Goal: Task Accomplishment & Management: Manage account settings

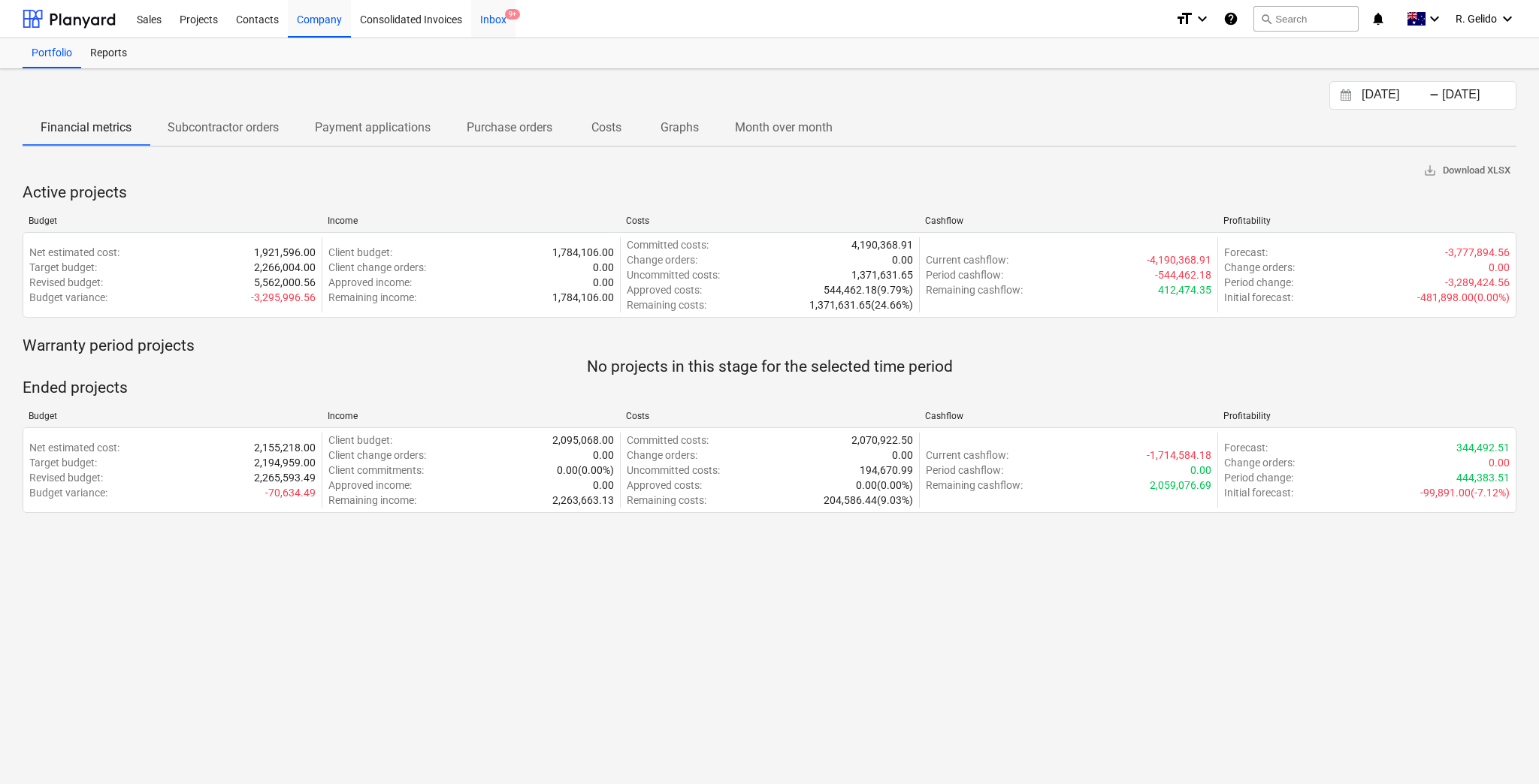
click at [486, 18] on div "Inbox 9+" at bounding box center [493, 19] width 44 height 39
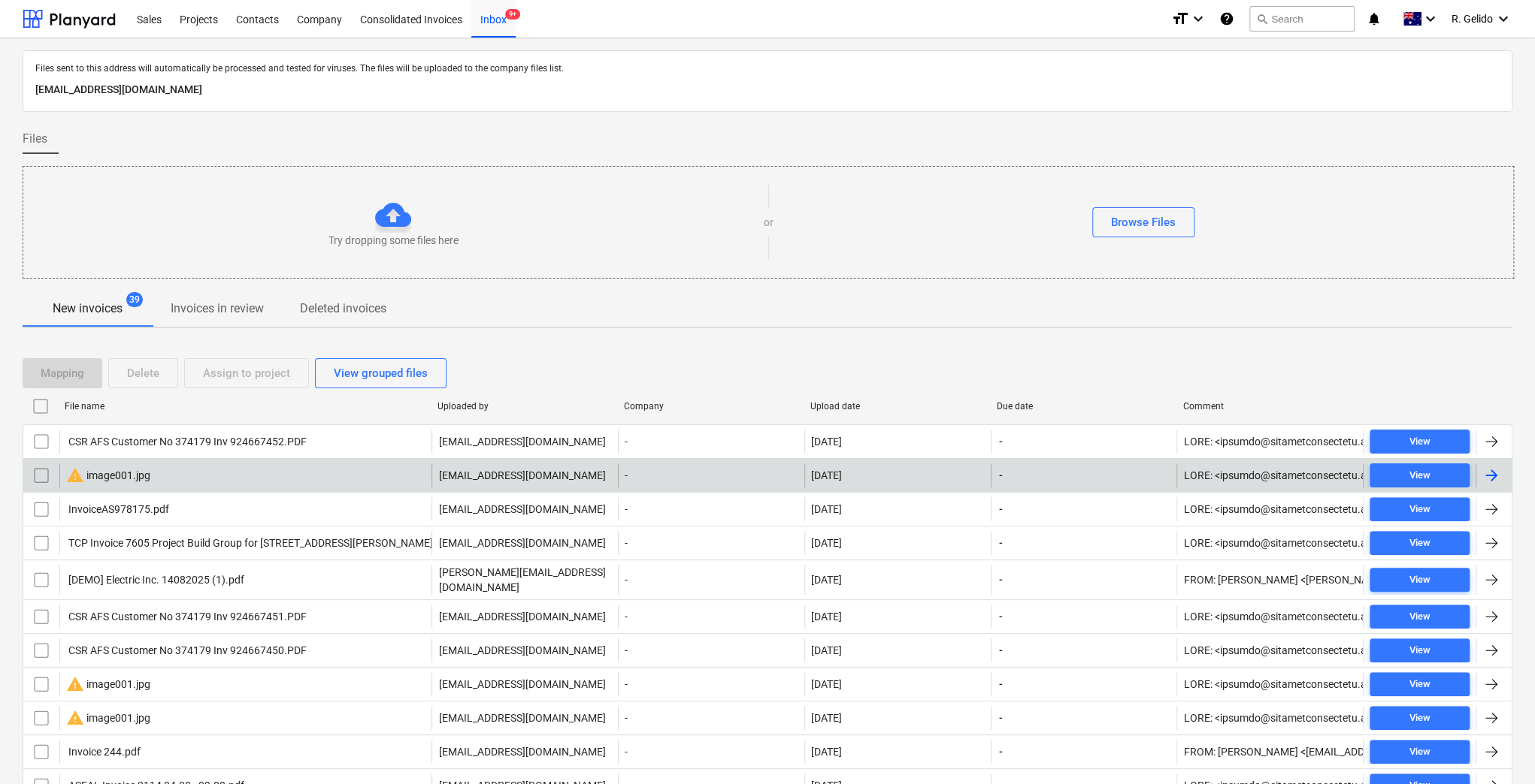
click at [197, 473] on div "warning image001.jpg" at bounding box center [246, 476] width 372 height 24
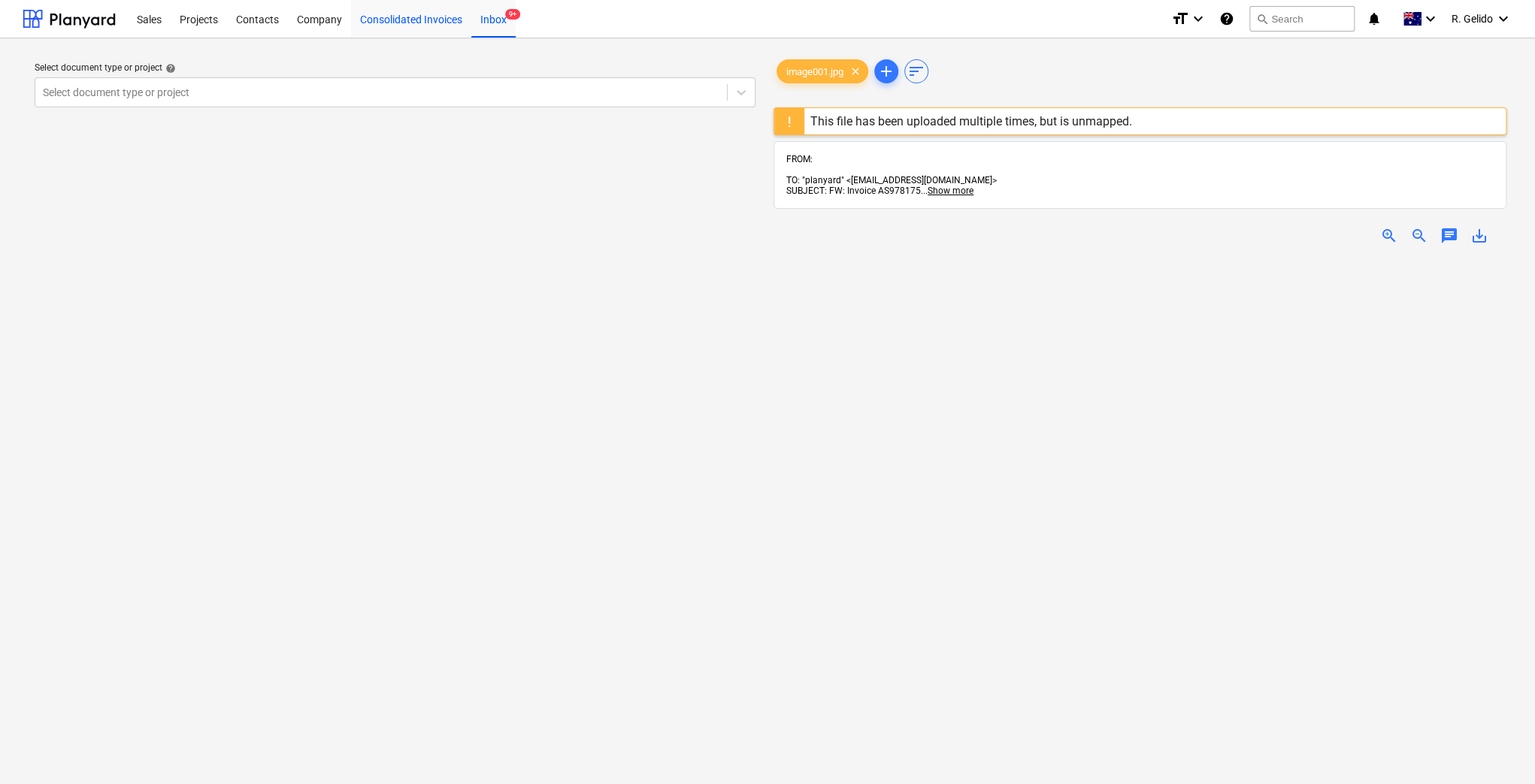
click at [455, 20] on div "Consolidated Invoices" at bounding box center [411, 19] width 120 height 39
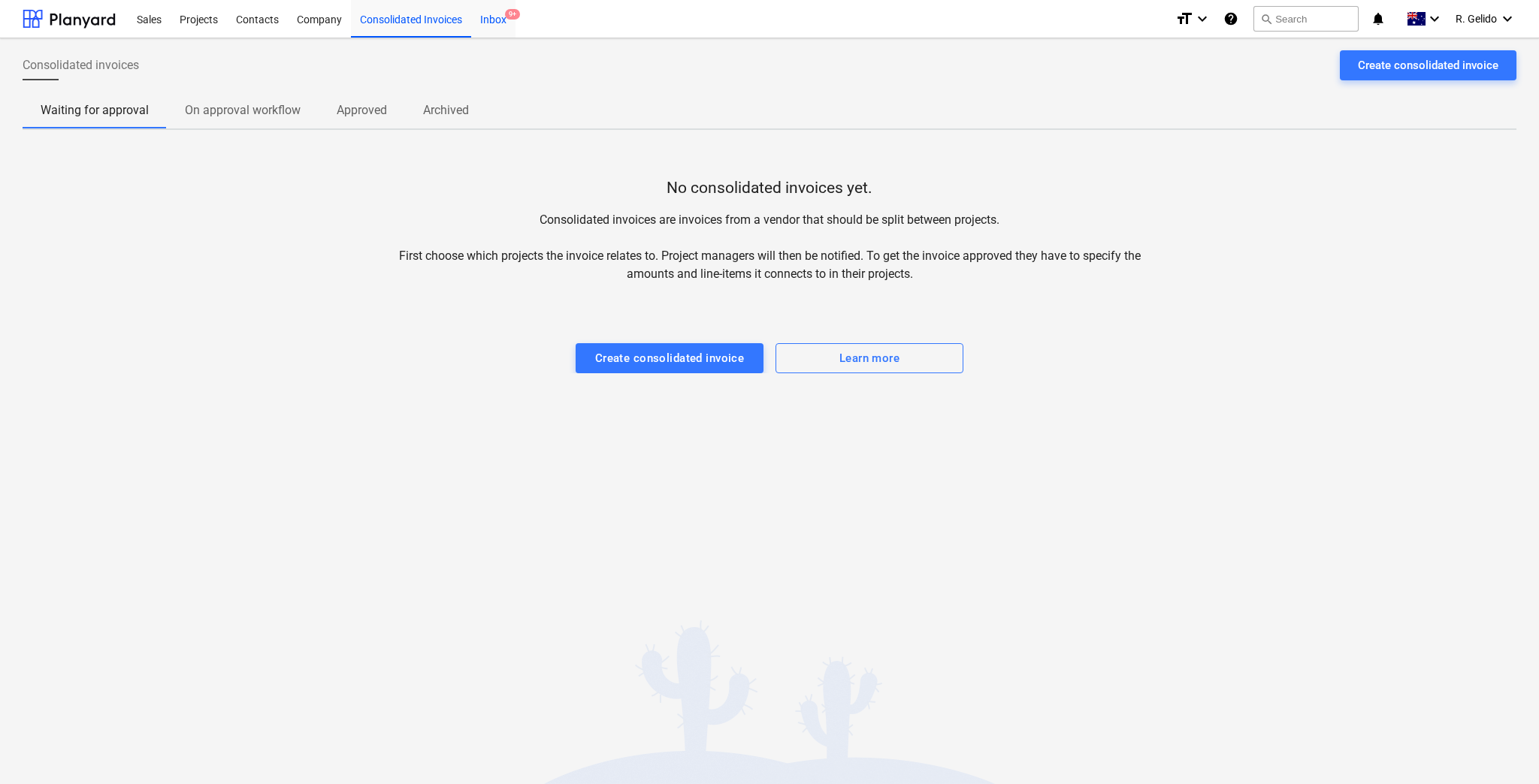
click at [502, 18] on div "Inbox 9+" at bounding box center [493, 19] width 44 height 39
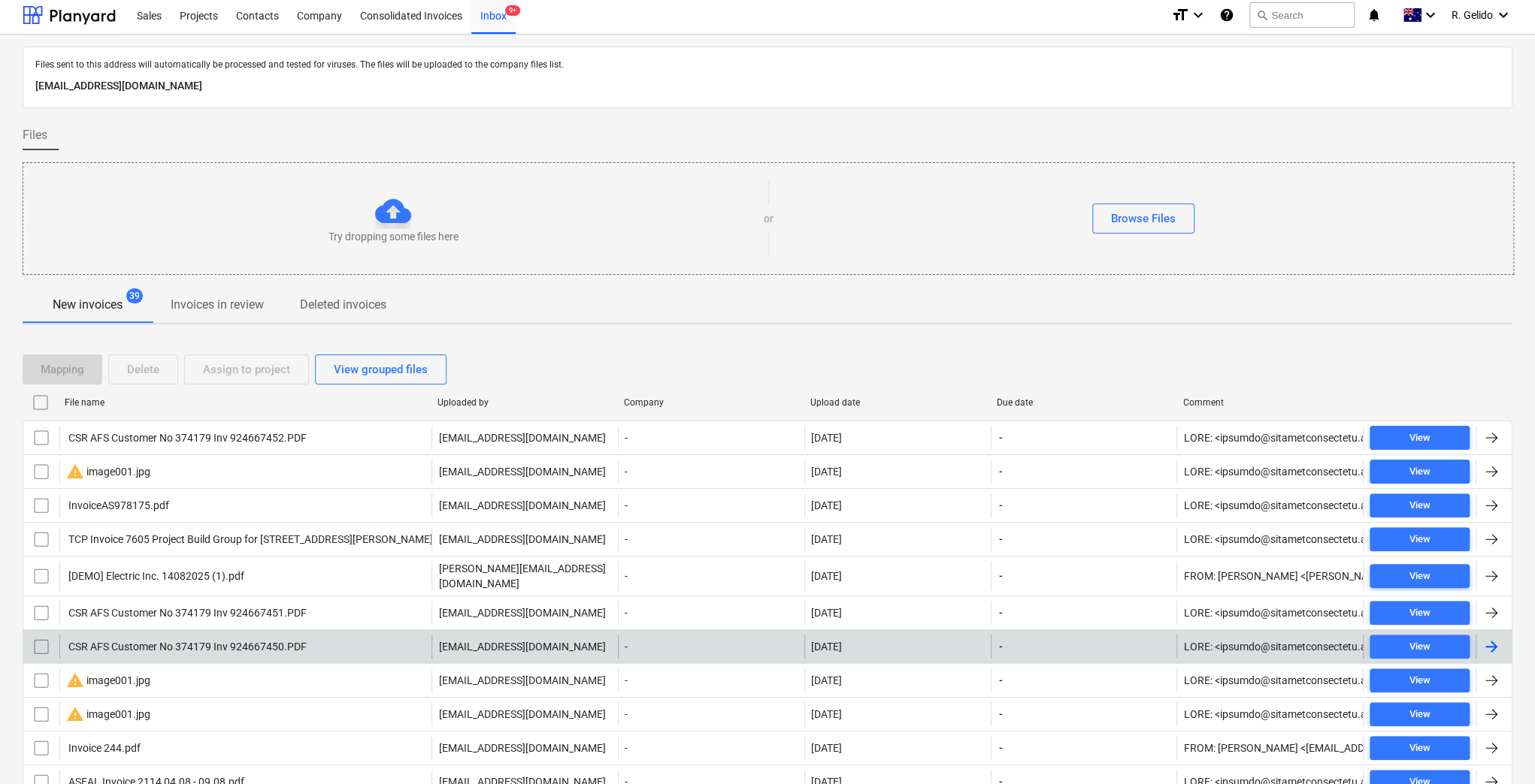
scroll to position [105, 0]
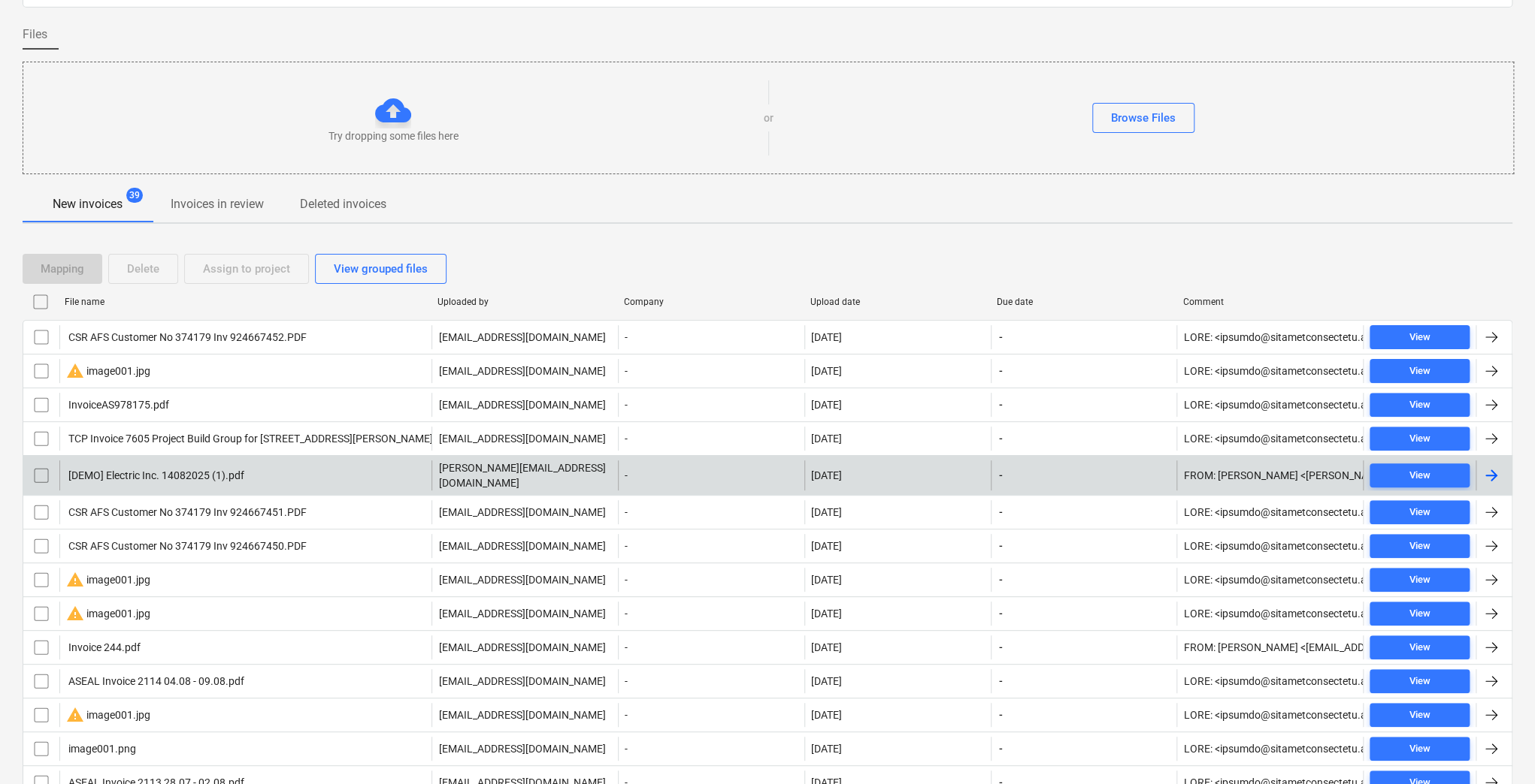
click at [299, 474] on div "[DEMO] Electric Inc. 14082025 (1).pdf" at bounding box center [246, 475] width 372 height 30
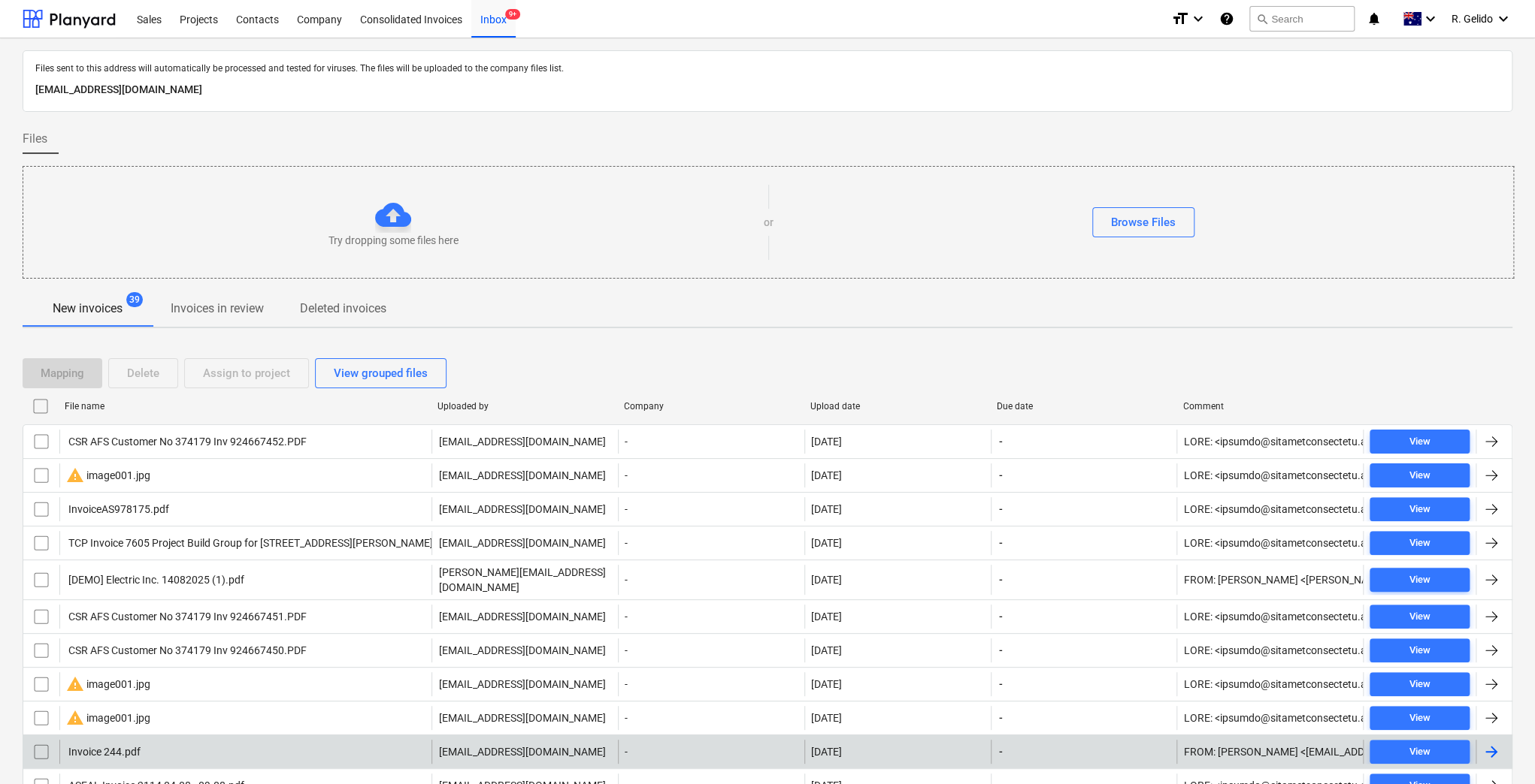
scroll to position [105, 0]
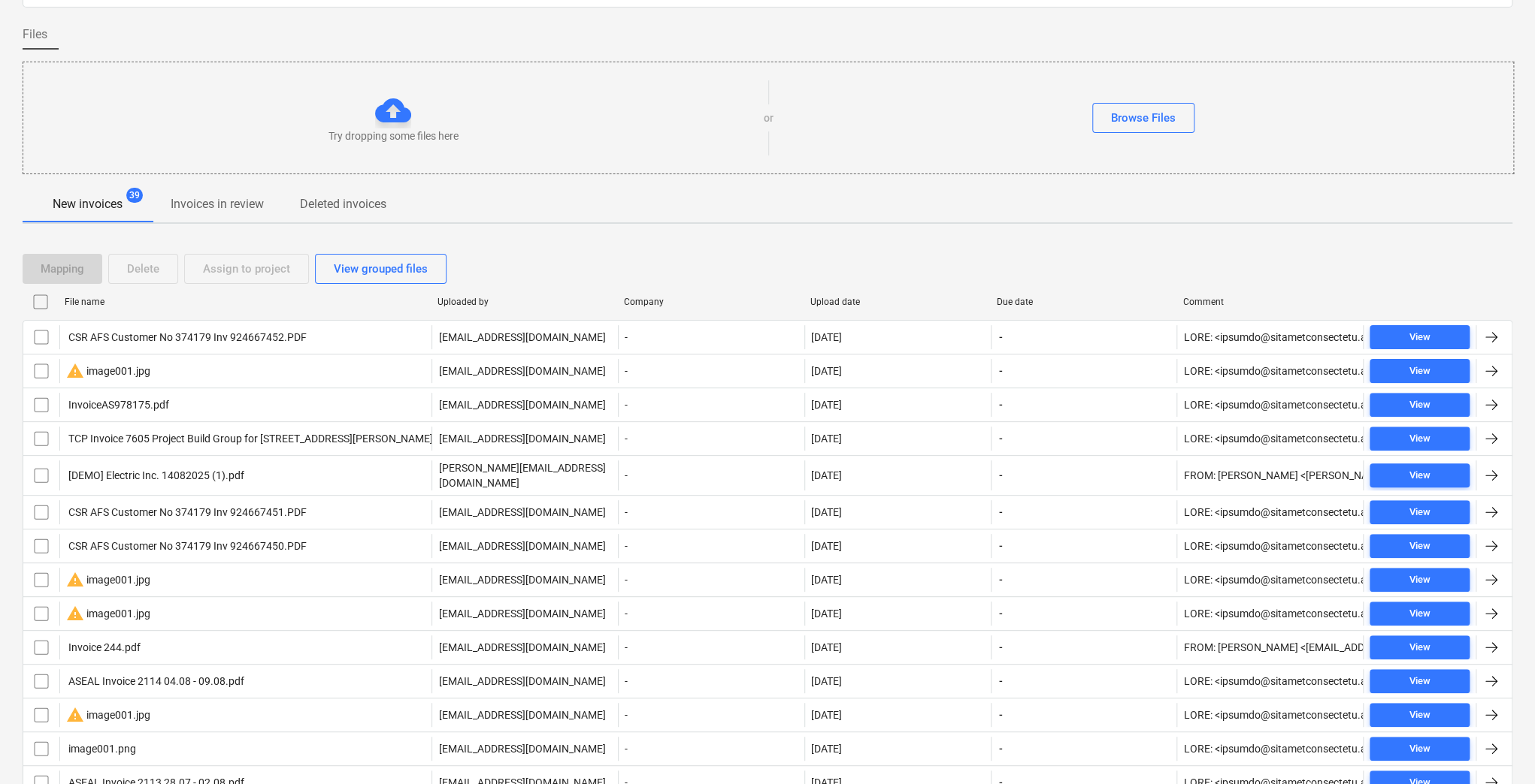
click at [1345, 103] on div "Browse Files" at bounding box center [1143, 118] width 740 height 30
click at [1302, 118] on div "Browse Files" at bounding box center [1143, 118] width 740 height 30
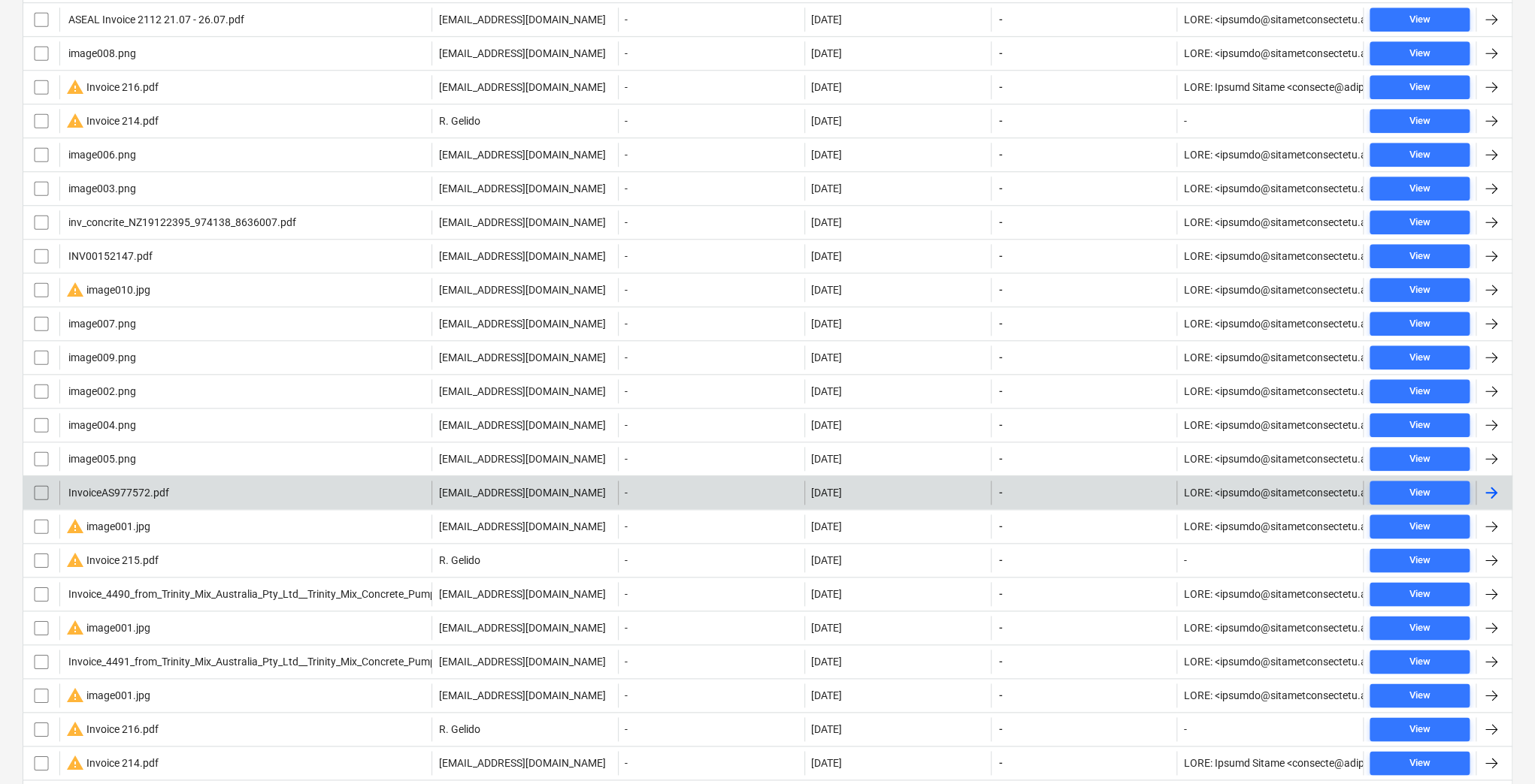
scroll to position [1006, 0]
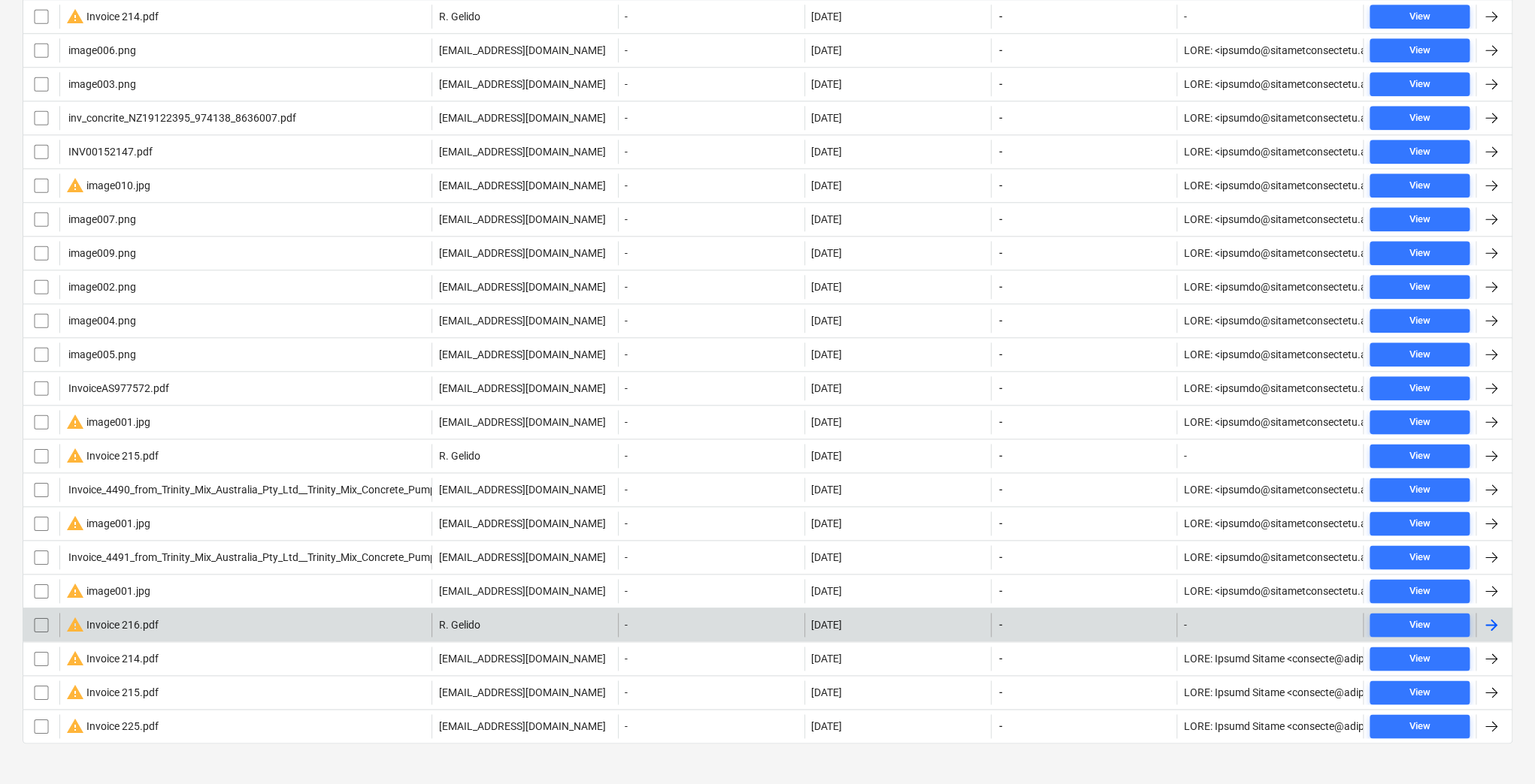
click at [42, 616] on input "checkbox" at bounding box center [41, 625] width 24 height 24
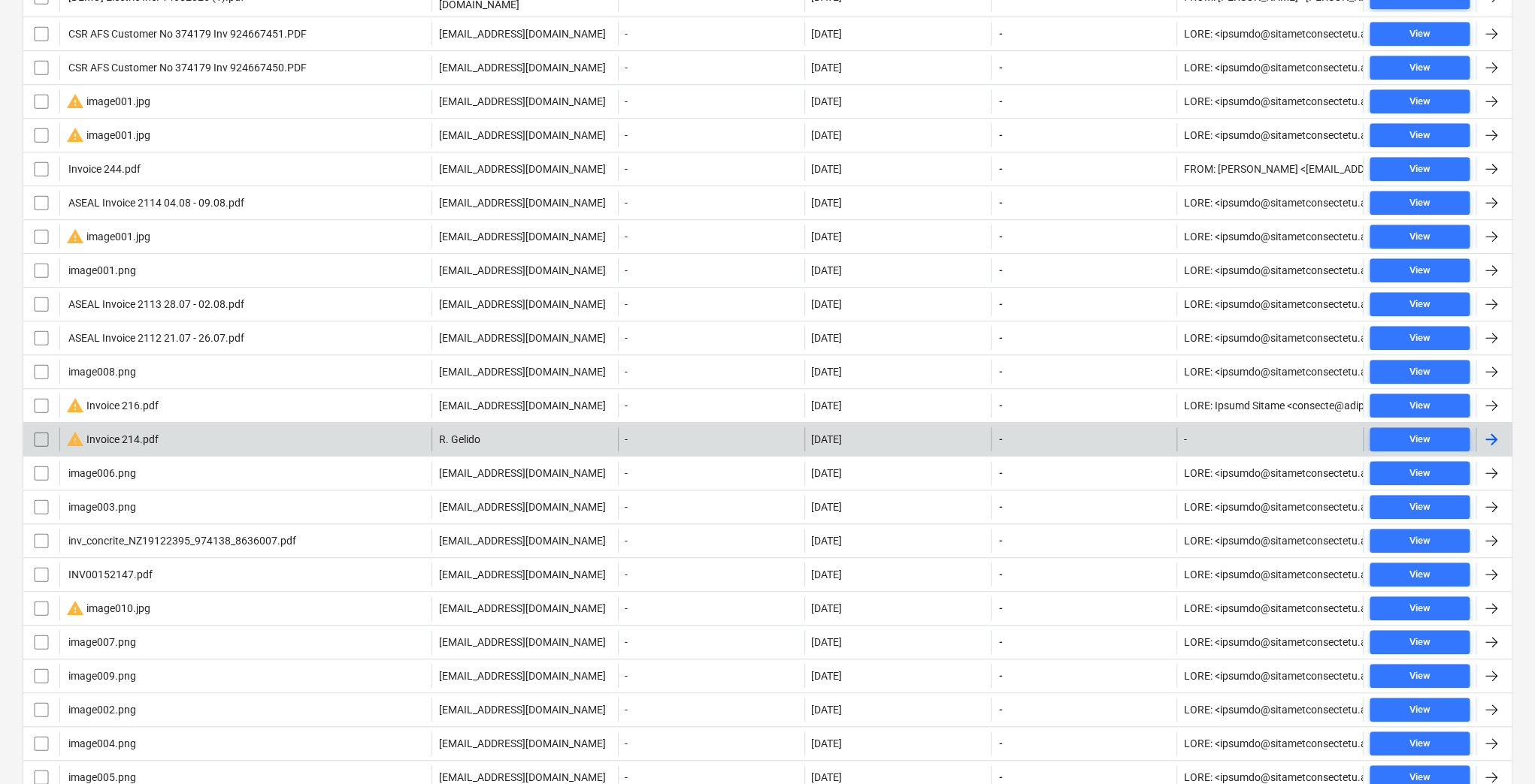
scroll to position [783, 0]
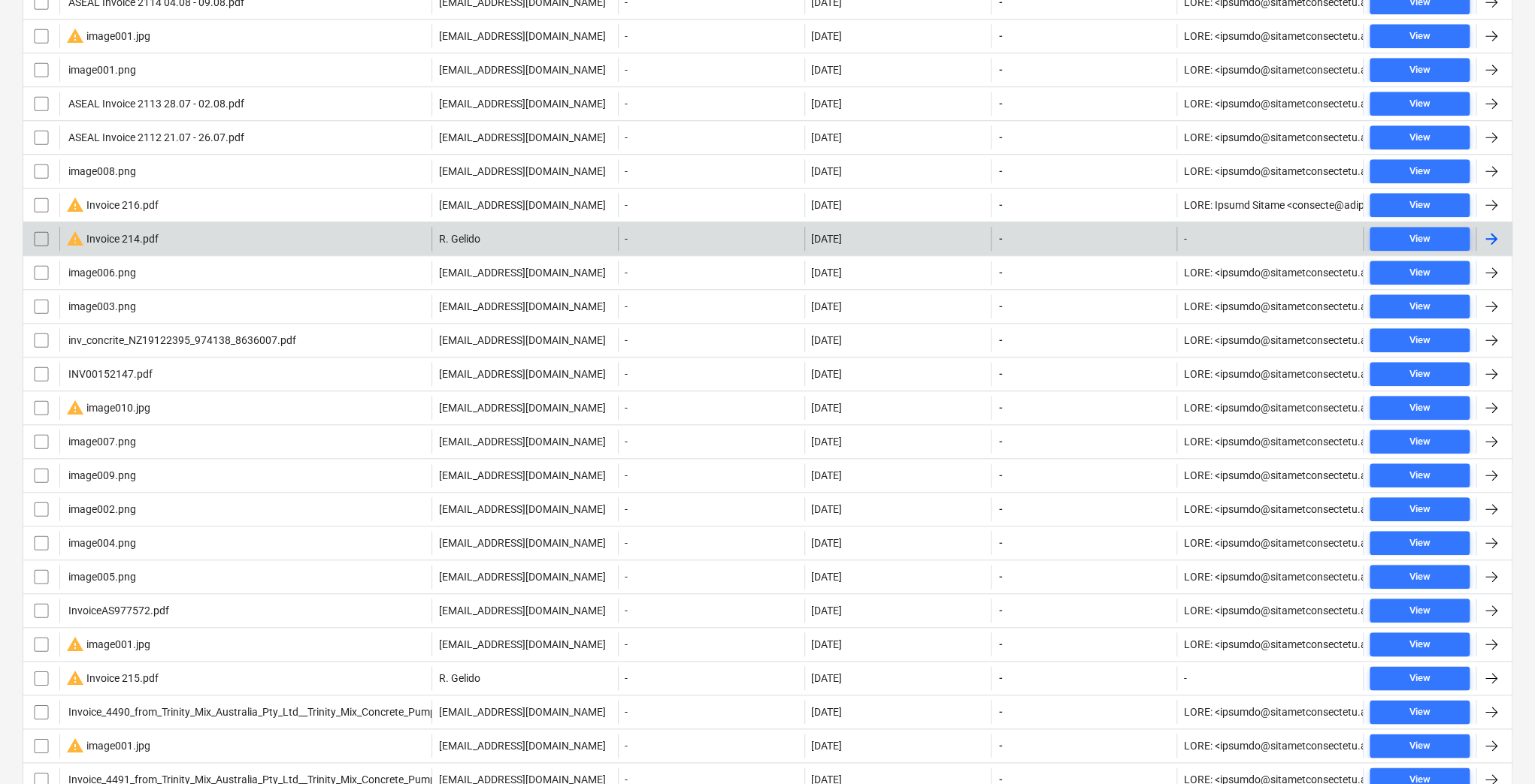
click at [40, 231] on input "checkbox" at bounding box center [41, 239] width 24 height 24
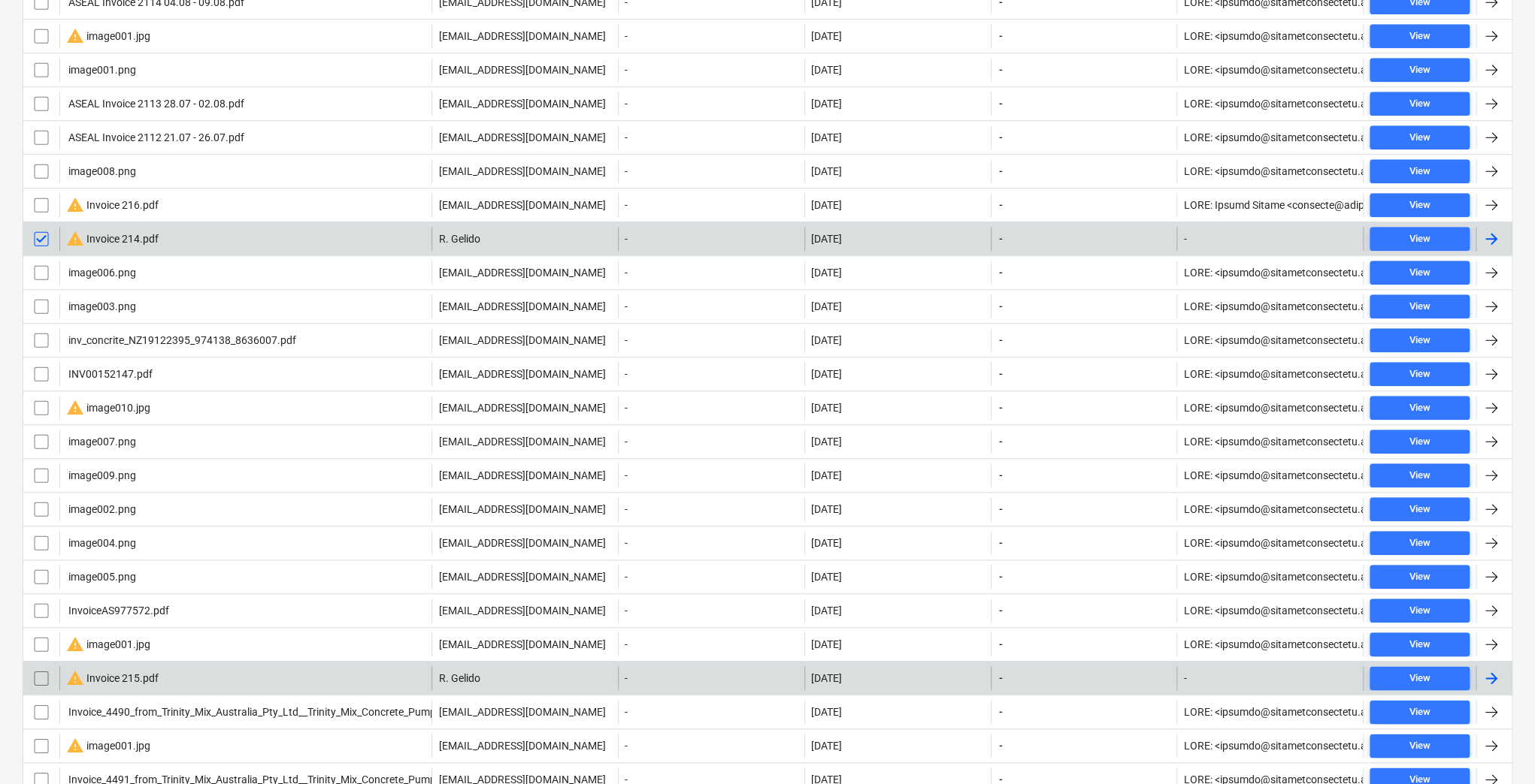
click at [37, 669] on input "checkbox" at bounding box center [41, 679] width 24 height 24
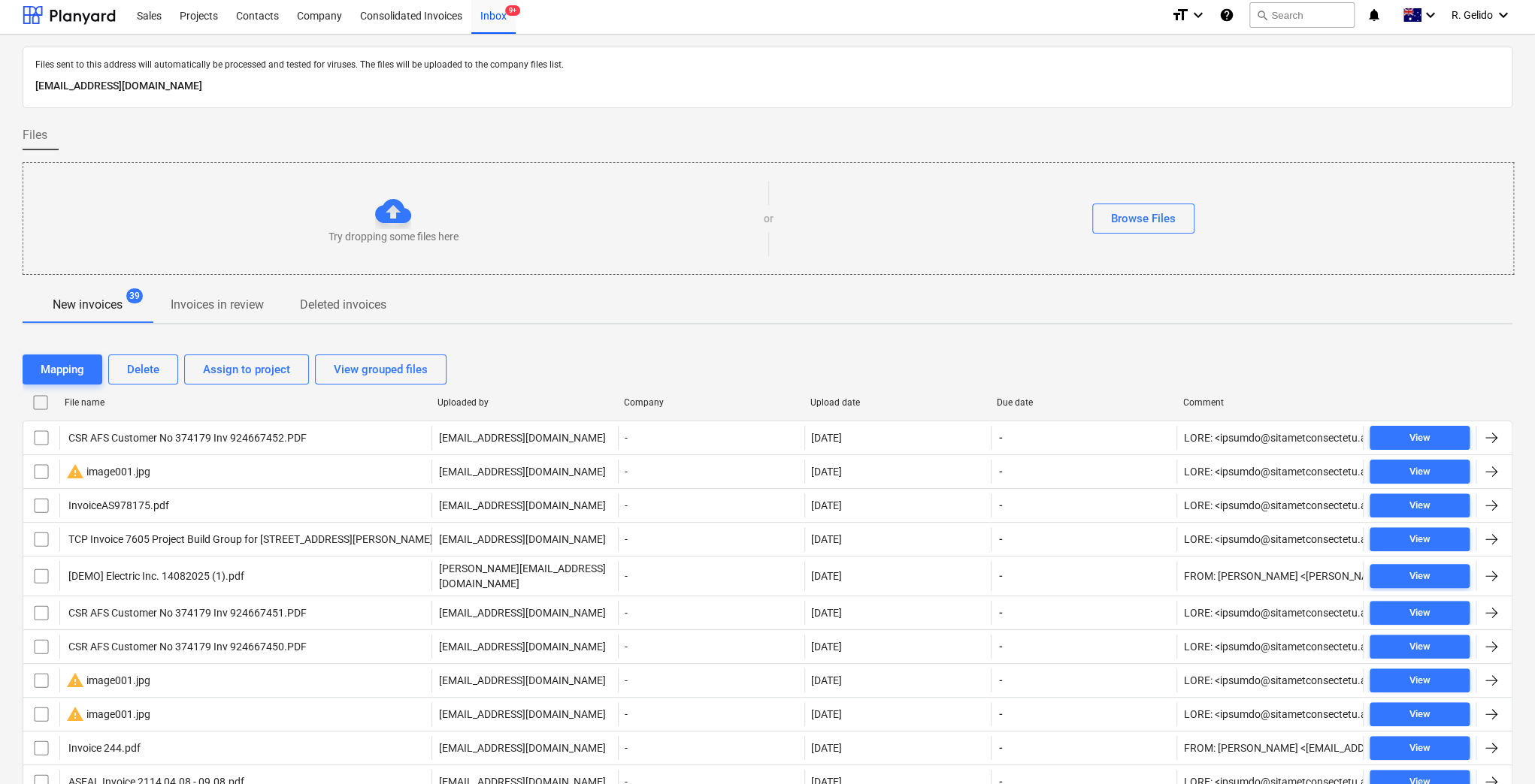
scroll to position [0, 0]
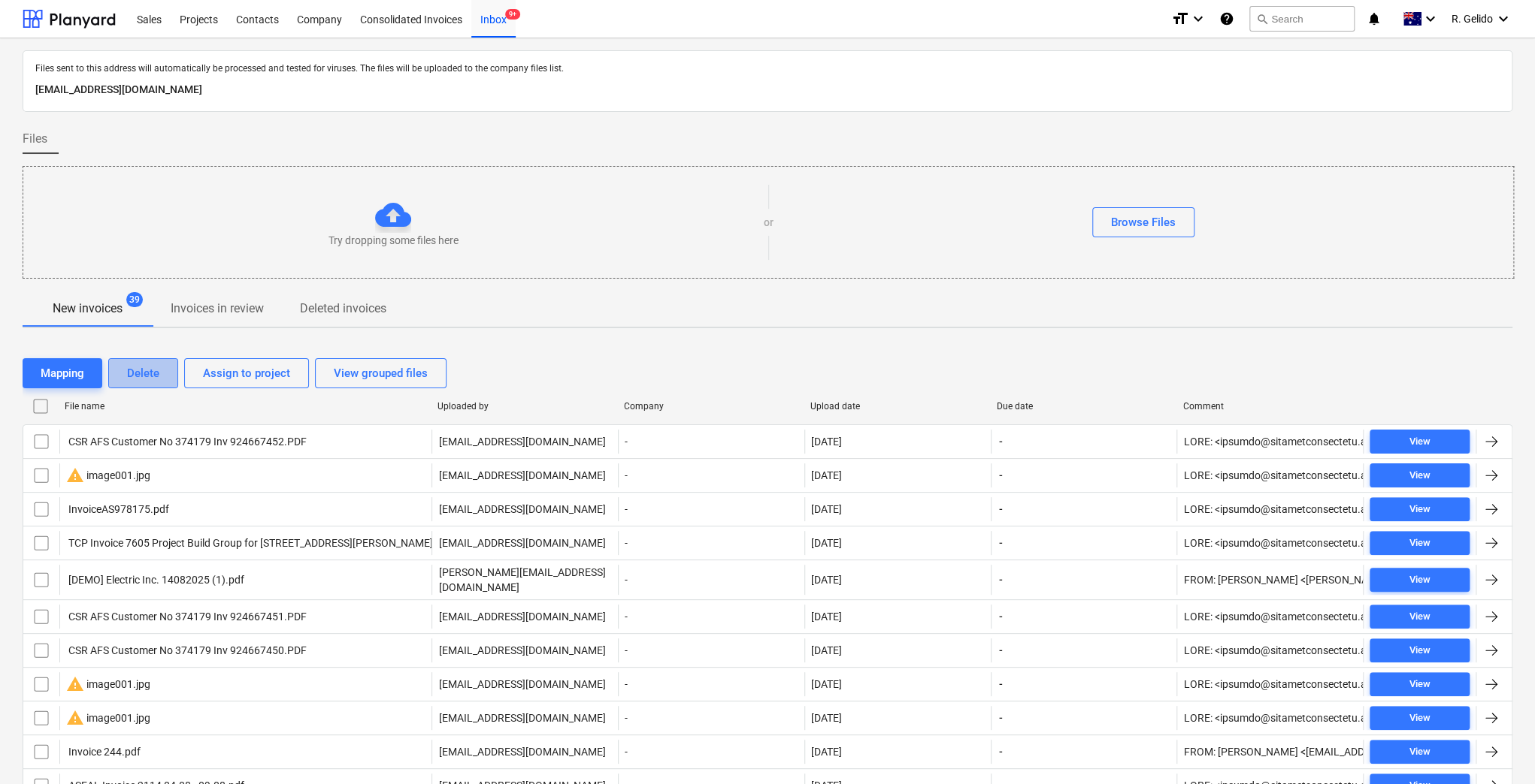
click at [154, 373] on div "Delete" at bounding box center [143, 373] width 32 height 19
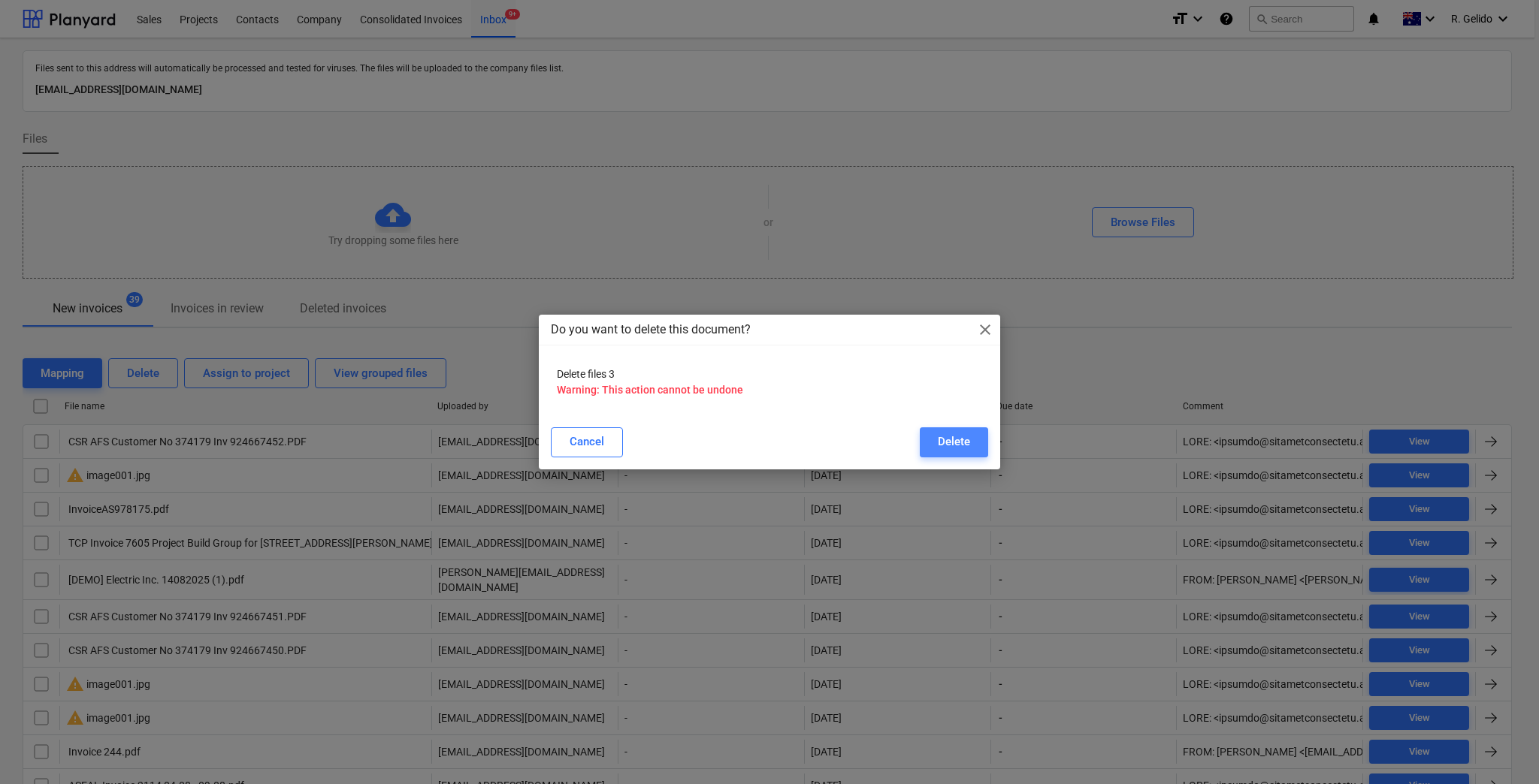
click at [955, 447] on div "Delete" at bounding box center [954, 442] width 32 height 19
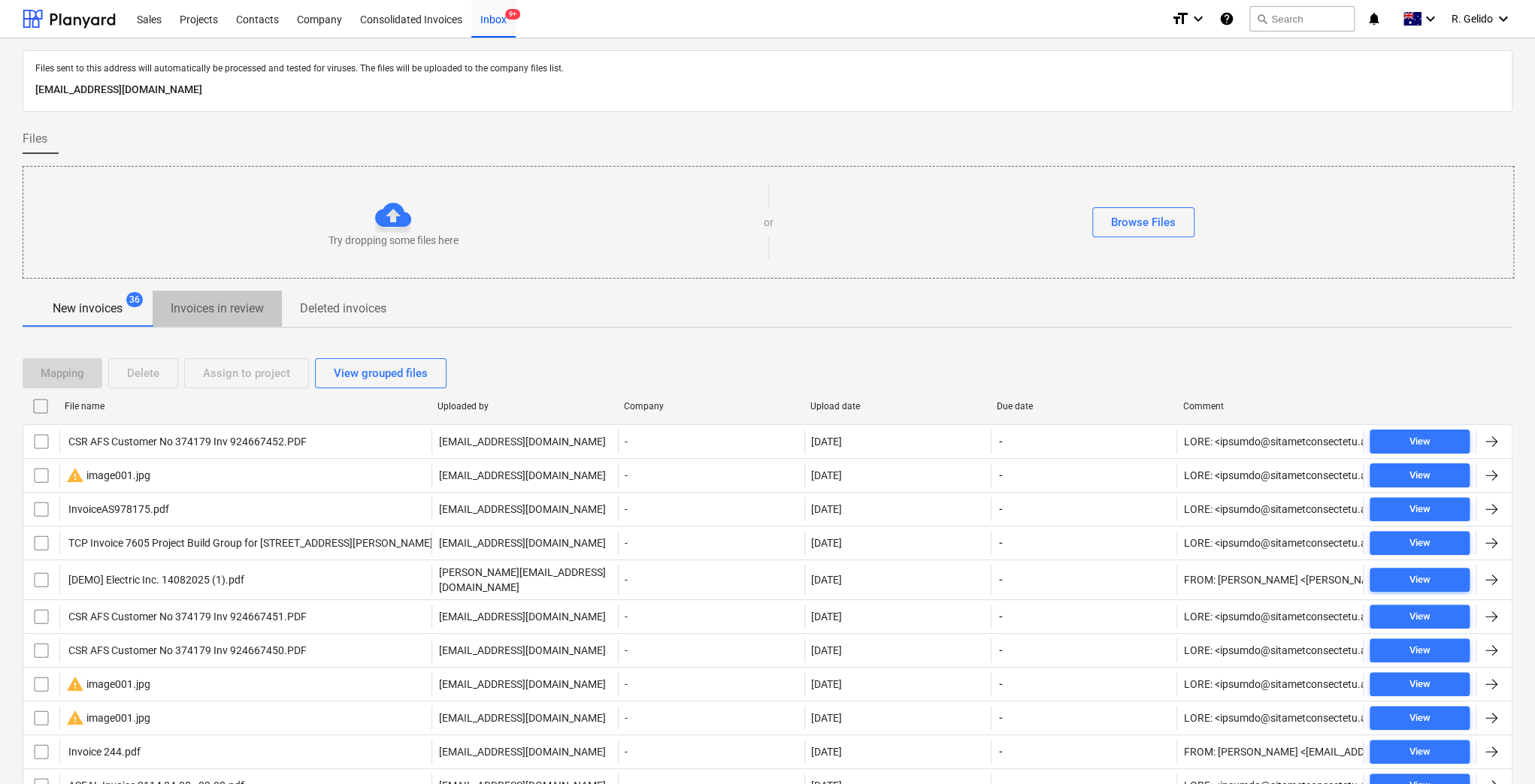
click at [219, 312] on p "Invoices in review" at bounding box center [217, 308] width 93 height 18
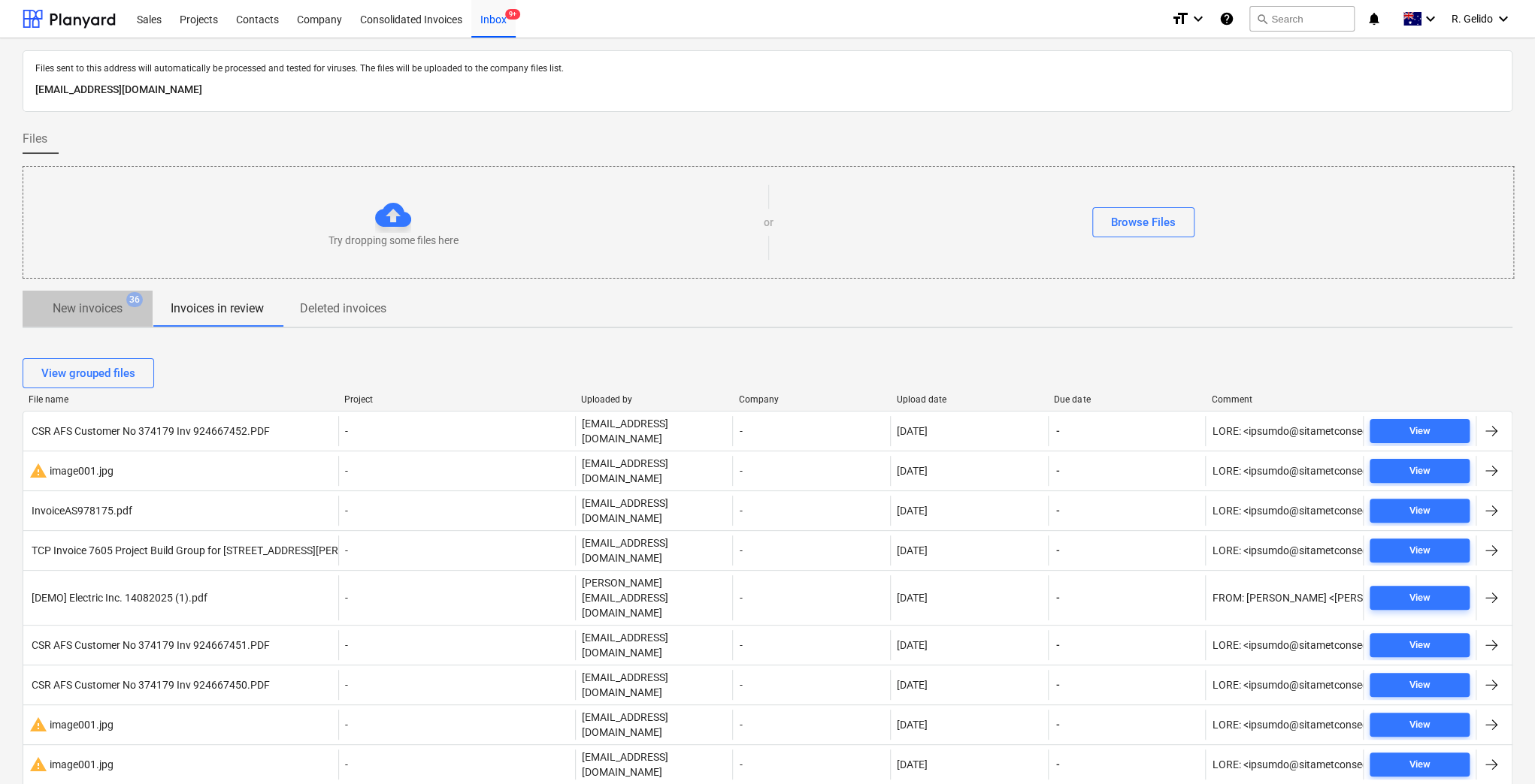
click at [103, 308] on p "New invoices" at bounding box center [87, 308] width 70 height 18
